Goal: Task Accomplishment & Management: Manage account settings

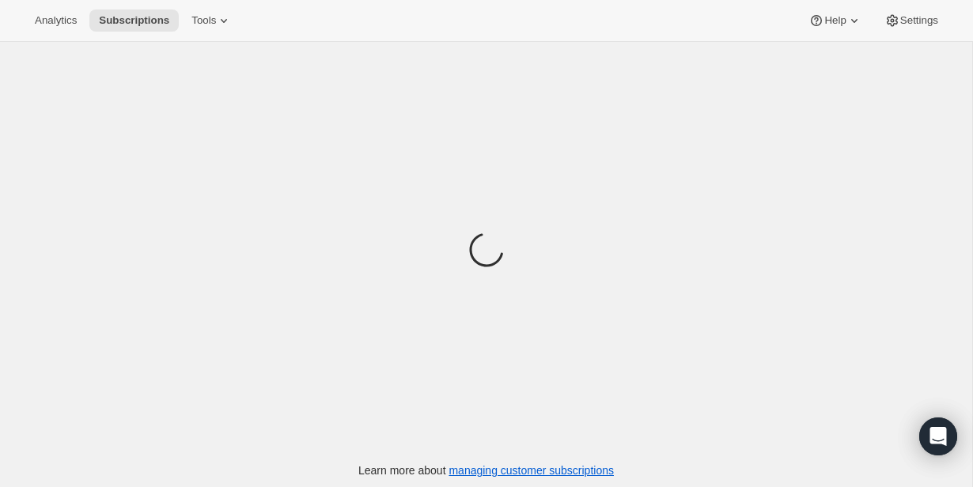
scroll to position [51, 0]
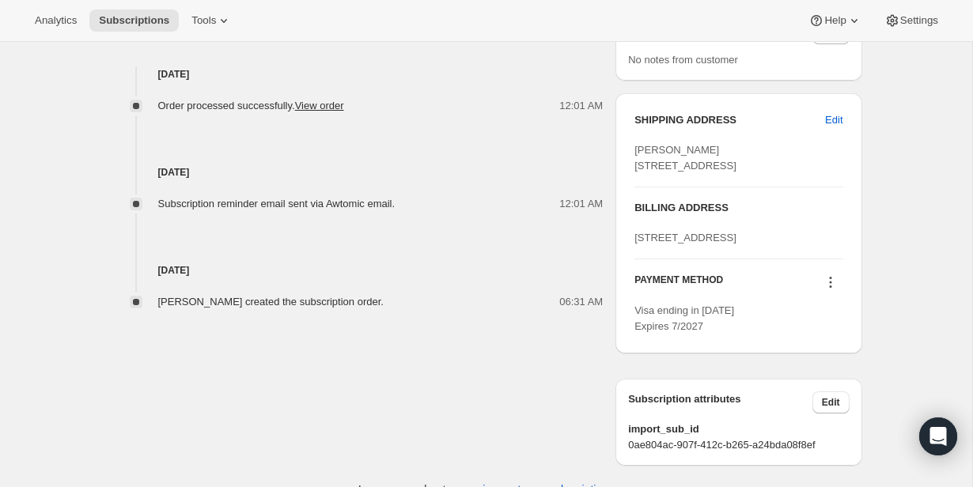
scroll to position [604, 0]
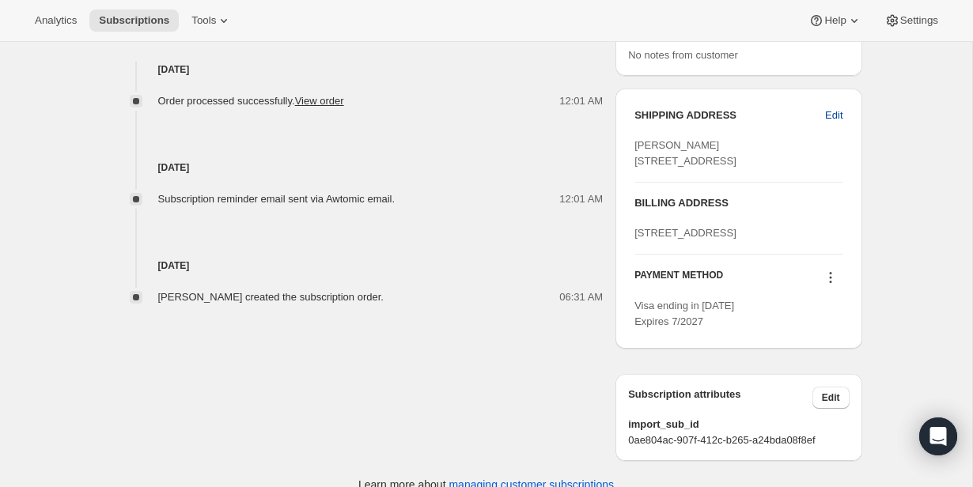
click at [839, 108] on span "Edit" at bounding box center [833, 116] width 17 height 16
select select "[GEOGRAPHIC_DATA]"
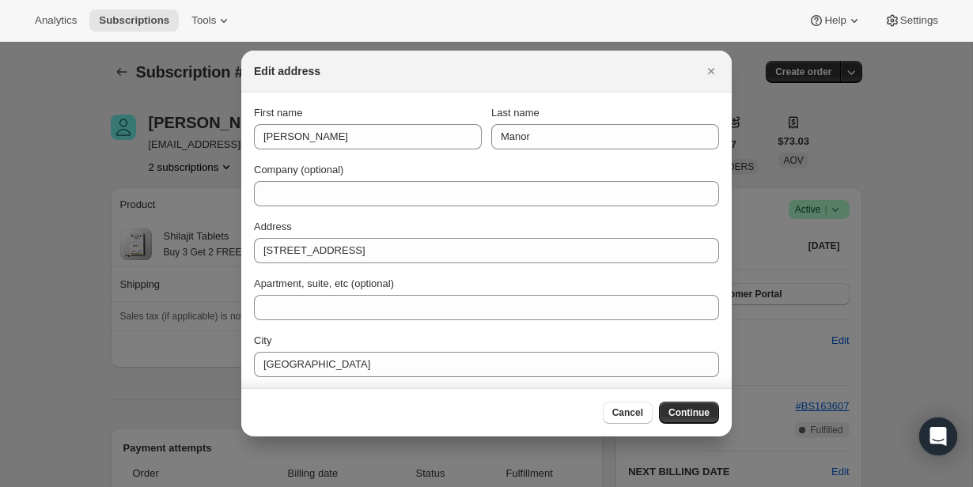
scroll to position [0, 0]
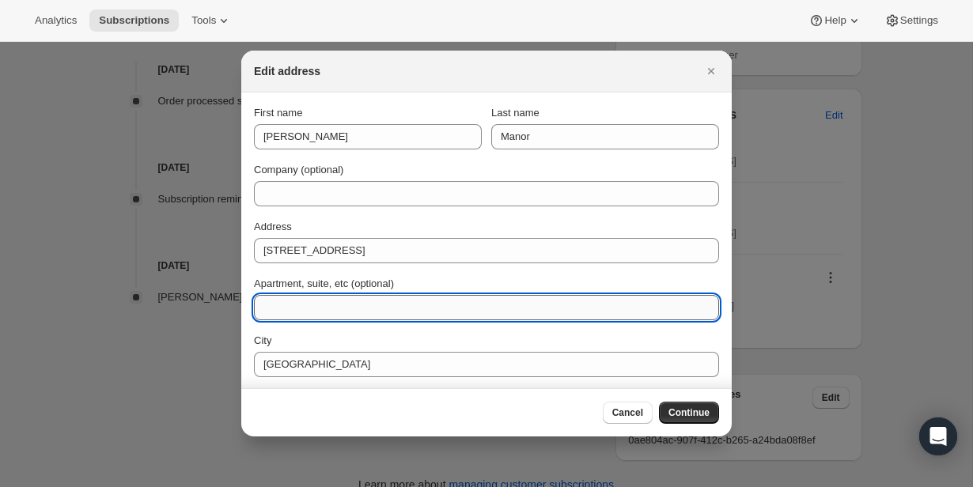
click at [441, 309] on input "Apartment, suite, etc (optional)" at bounding box center [486, 307] width 465 height 25
type input "Apt #202"
click at [709, 409] on span "Continue" at bounding box center [688, 412] width 41 height 13
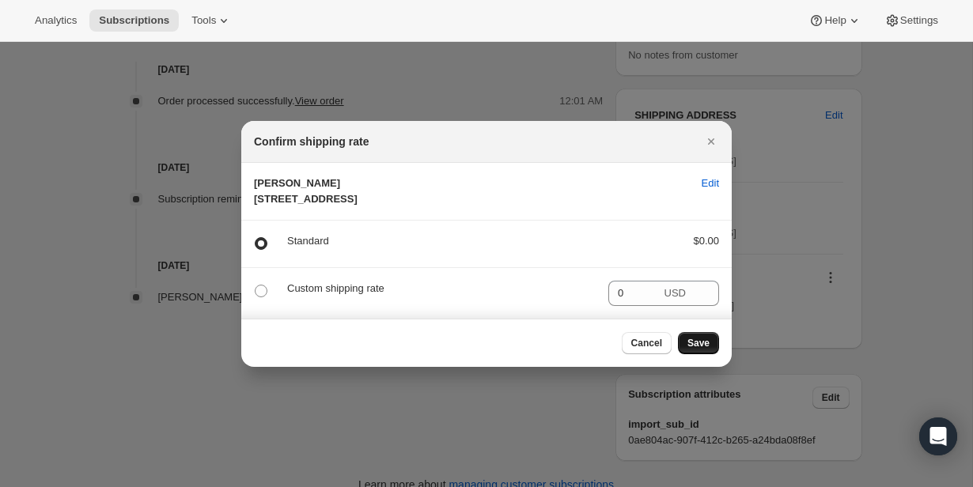
click at [709, 350] on span "Save" at bounding box center [698, 343] width 22 height 13
